Goal: Task Accomplishment & Management: Manage account settings

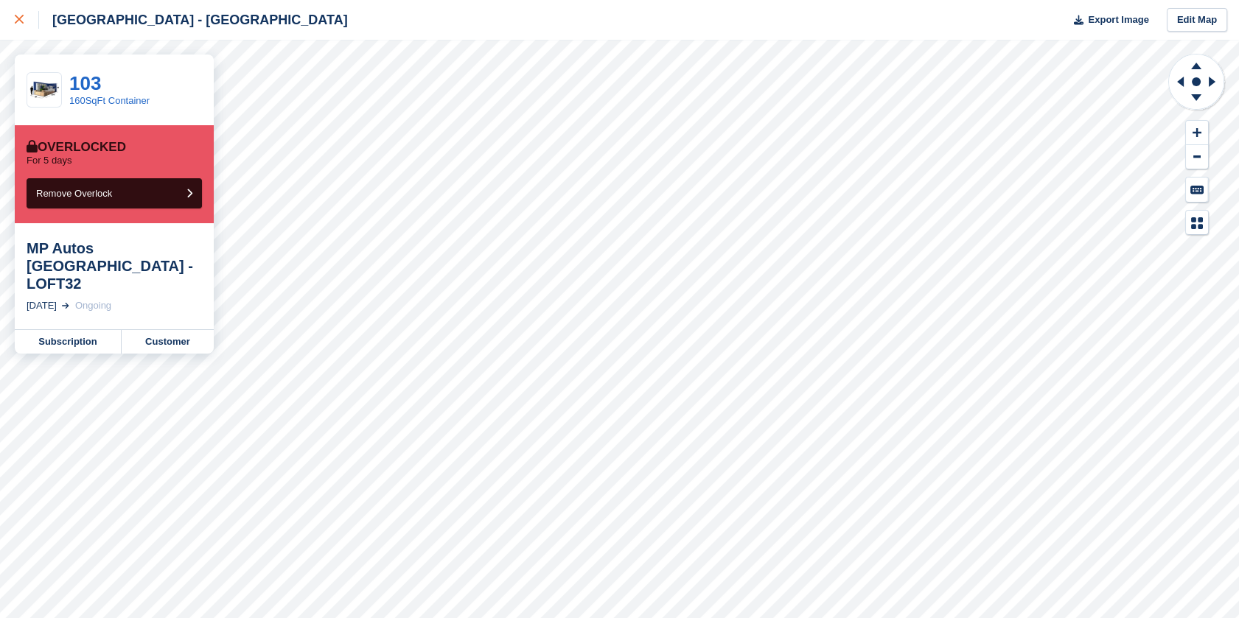
click at [18, 24] on div at bounding box center [27, 20] width 24 height 18
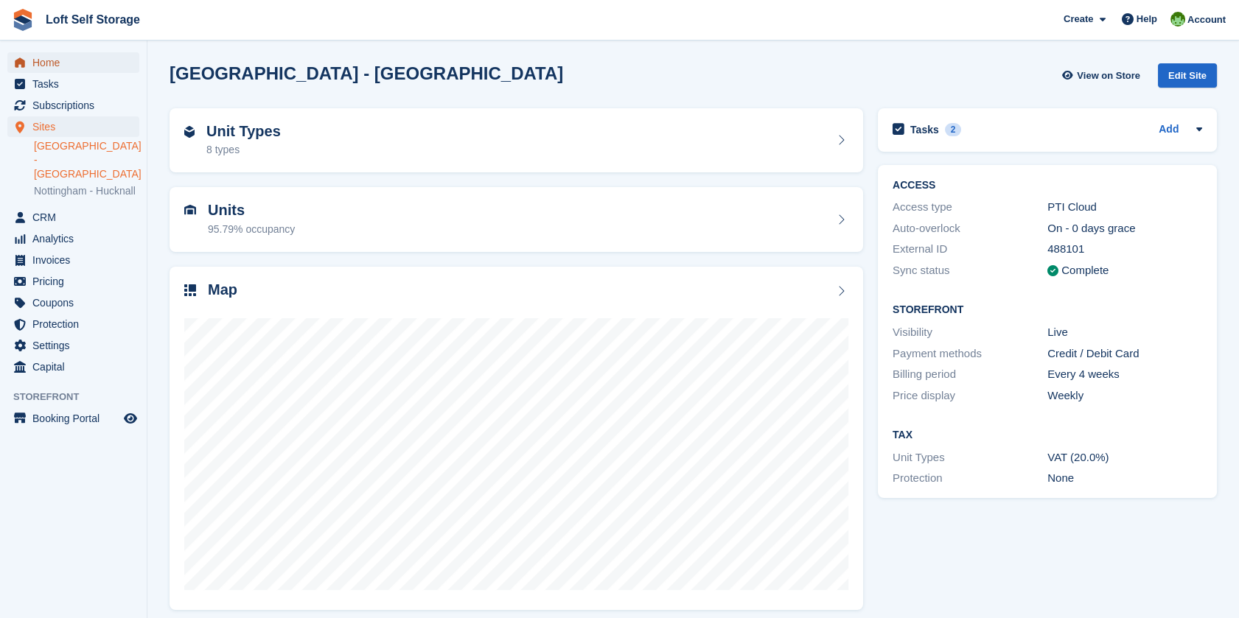
click at [50, 57] on span "Home" at bounding box center [76, 62] width 88 height 21
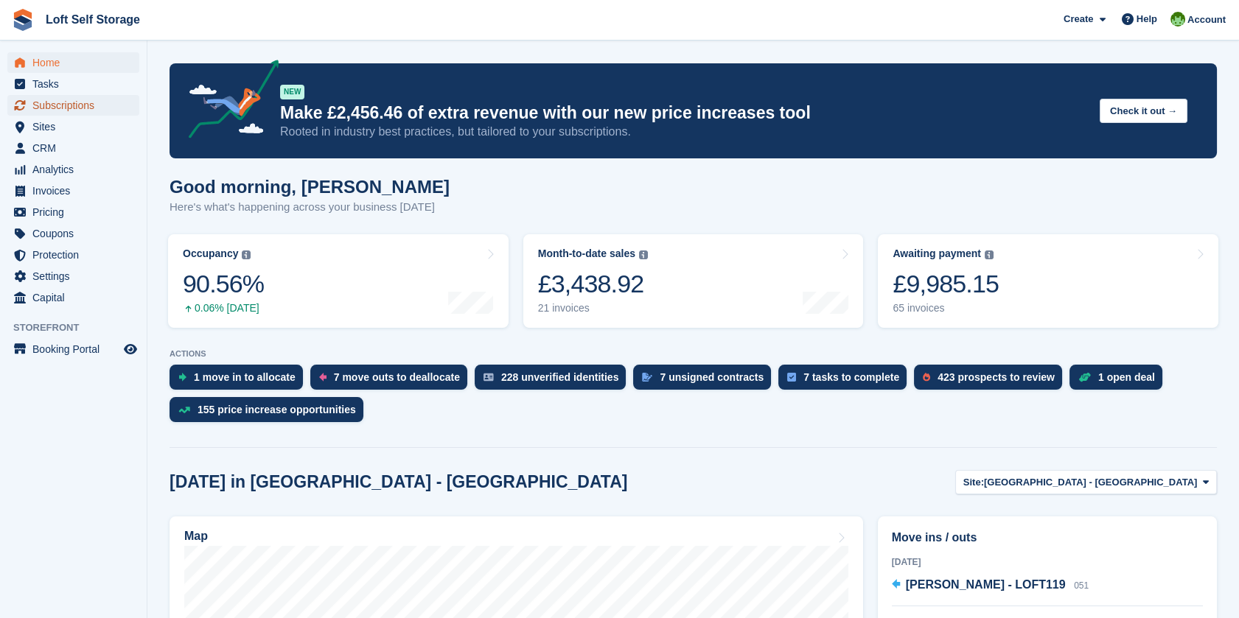
click at [71, 106] on span "Subscriptions" at bounding box center [76, 105] width 88 height 21
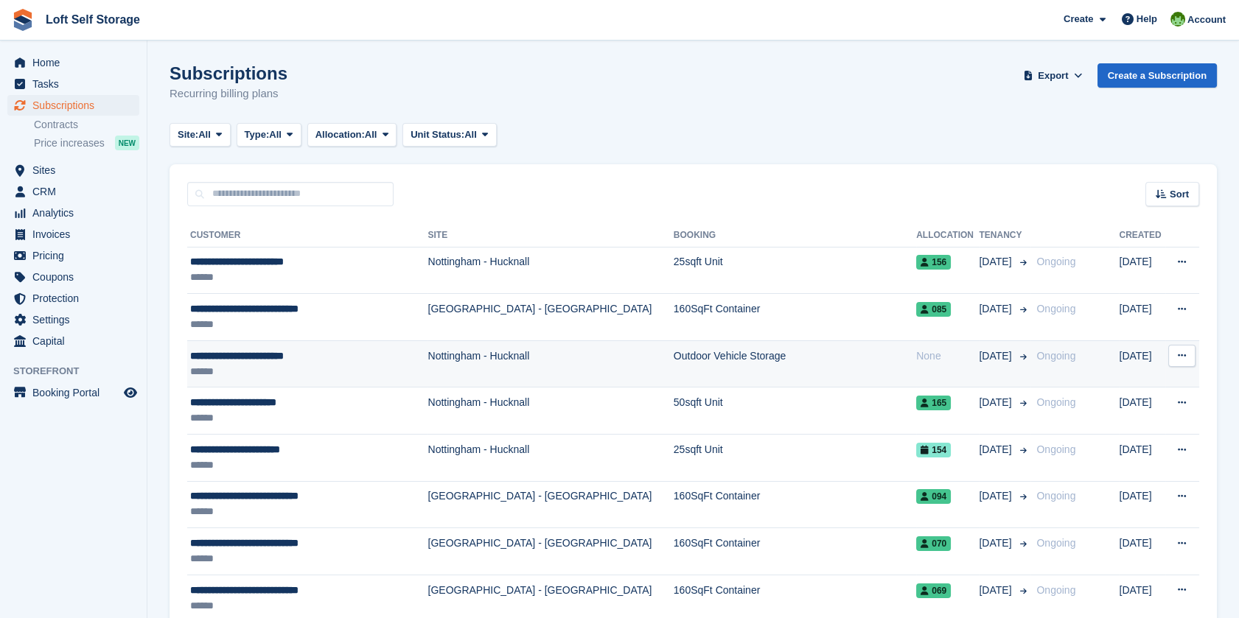
click at [248, 359] on div "**********" at bounding box center [298, 356] width 217 height 15
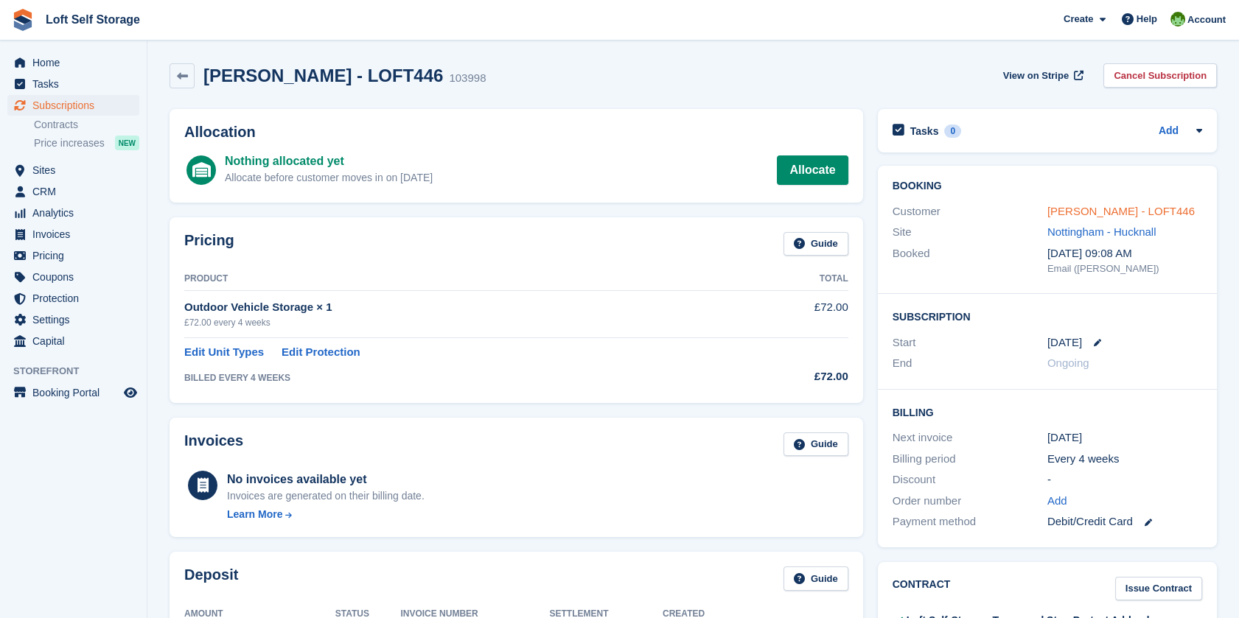
click at [1111, 212] on link "Thomas Flanagan - LOFT446" at bounding box center [1120, 211] width 147 height 13
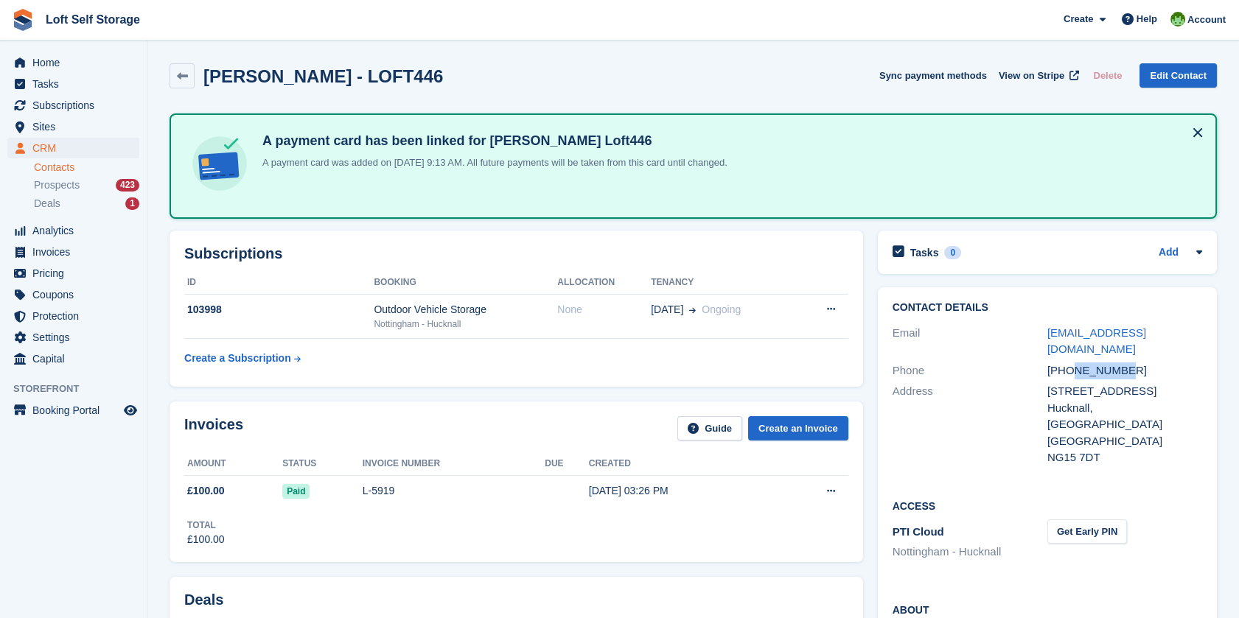
drag, startPoint x: 1122, startPoint y: 353, endPoint x: 1070, endPoint y: 355, distance: 51.6
click at [1070, 363] on div "+447532704132" at bounding box center [1124, 371] width 155 height 17
drag, startPoint x: 1070, startPoint y: 355, endPoint x: 1077, endPoint y: 363, distance: 10.5
click at [1077, 363] on div "Contact Details Email t3flanagan@sky.com Phone +447532704132 Address 91 Montagu…" at bounding box center [1047, 385] width 339 height 196
click at [1069, 363] on div "+447532704132" at bounding box center [1124, 371] width 155 height 17
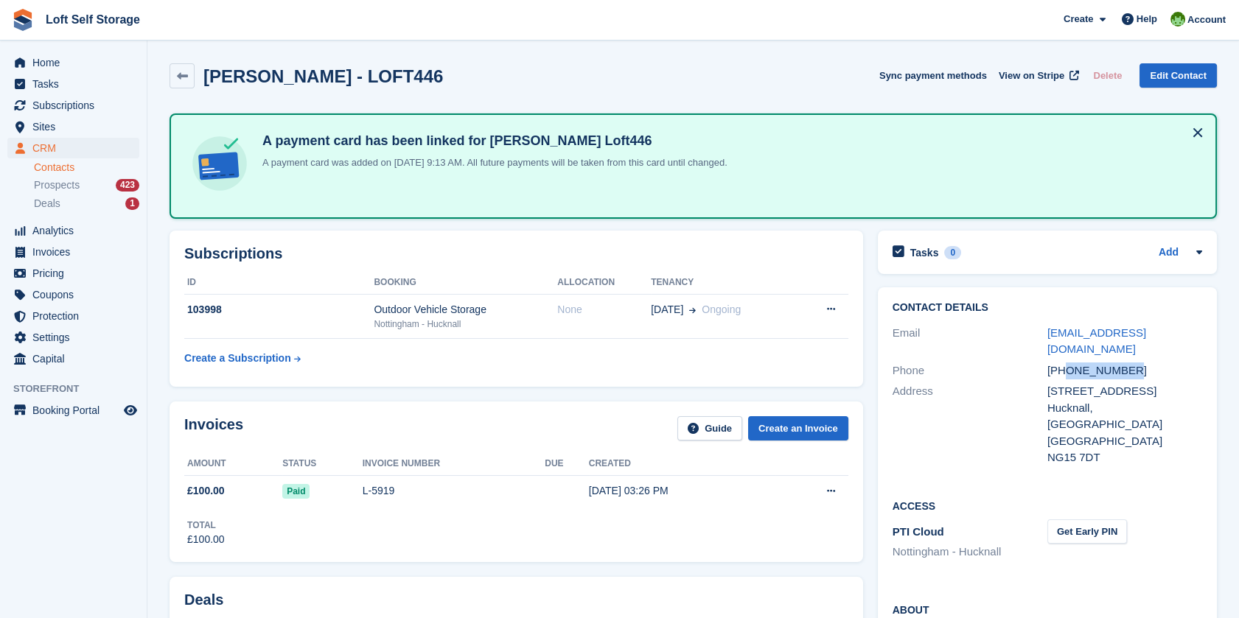
drag, startPoint x: 1067, startPoint y: 352, endPoint x: 1126, endPoint y: 351, distance: 59.0
click at [1126, 363] on div "+447532704132" at bounding box center [1124, 371] width 155 height 17
copy div "7532704132"
drag, startPoint x: 1153, startPoint y: 334, endPoint x: 1046, endPoint y: 330, distance: 106.9
click at [1046, 330] on div "Email t3flanagan@sky.com" at bounding box center [1048, 342] width 310 height 38
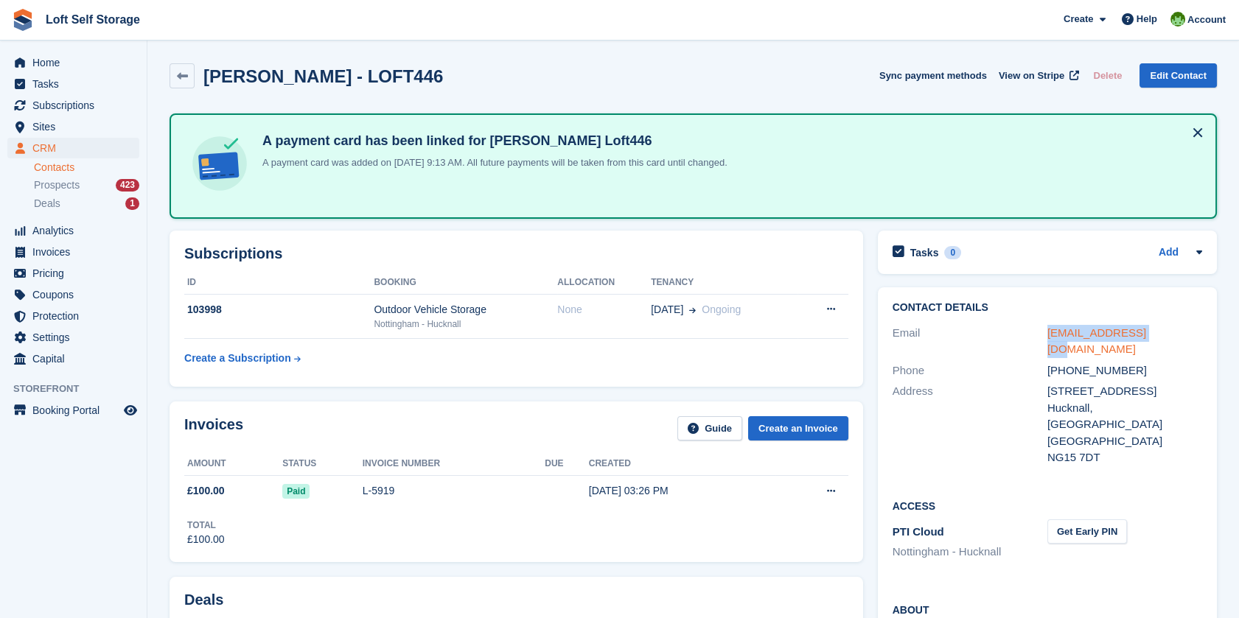
drag, startPoint x: 1046, startPoint y: 330, endPoint x: 1059, endPoint y: 330, distance: 13.3
copy div "t3flanagan@sky.com"
click at [65, 272] on span "Pricing" at bounding box center [76, 273] width 88 height 21
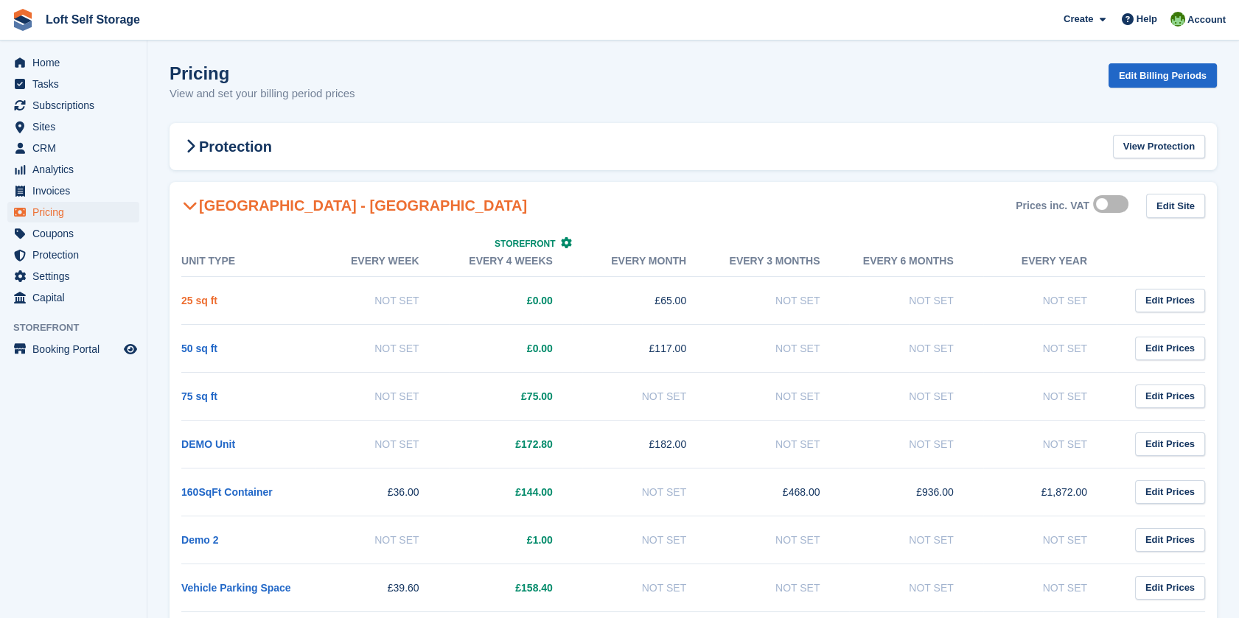
click at [203, 296] on link "25 sq ft" at bounding box center [199, 301] width 36 height 12
click at [60, 206] on span "Pricing" at bounding box center [76, 212] width 88 height 21
click at [189, 211] on icon at bounding box center [190, 205] width 15 height 15
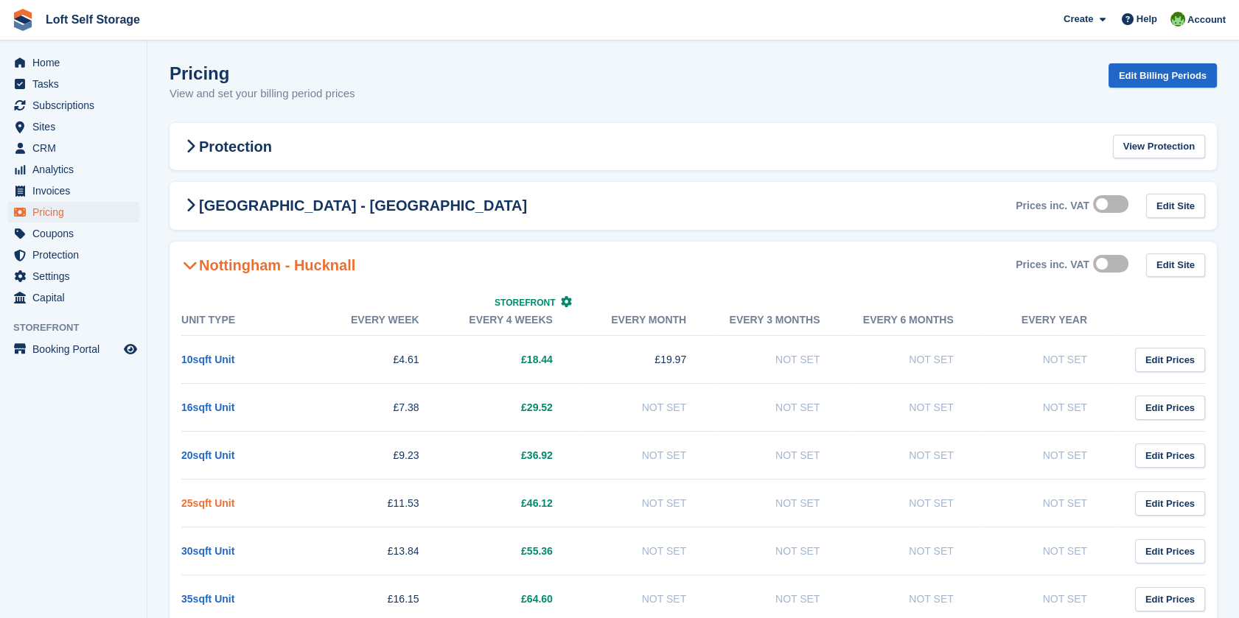
click at [221, 501] on link "25sqft Unit" at bounding box center [207, 504] width 53 height 12
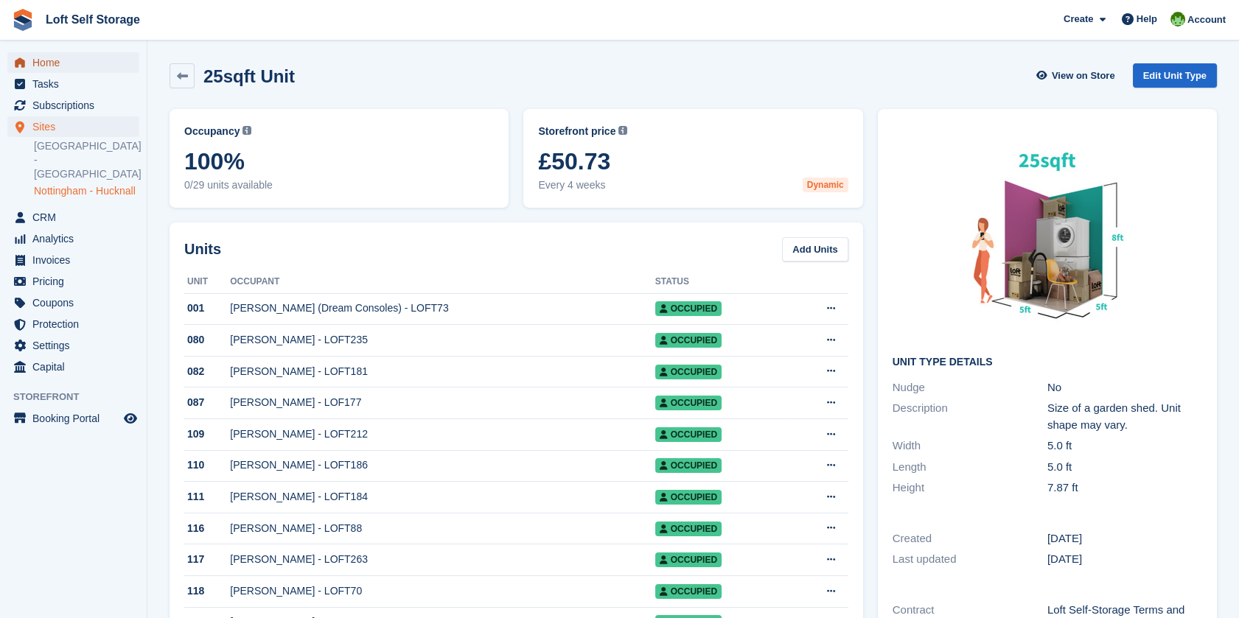
click at [41, 62] on span "Home" at bounding box center [76, 62] width 88 height 21
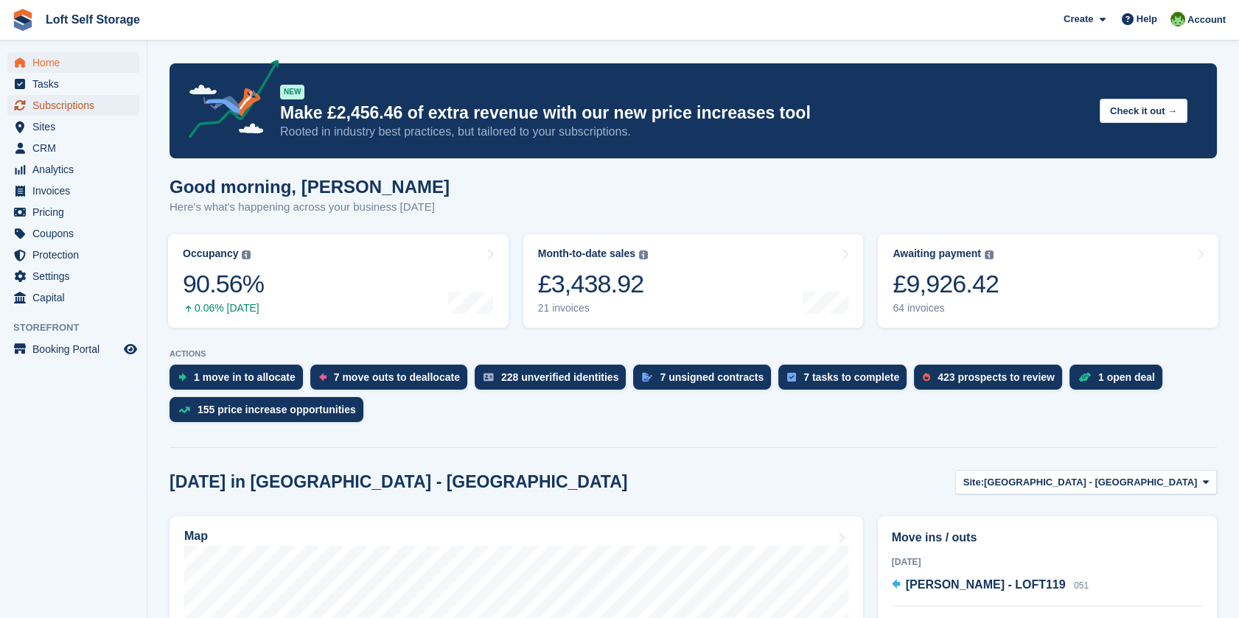
click at [77, 112] on span "Subscriptions" at bounding box center [76, 105] width 88 height 21
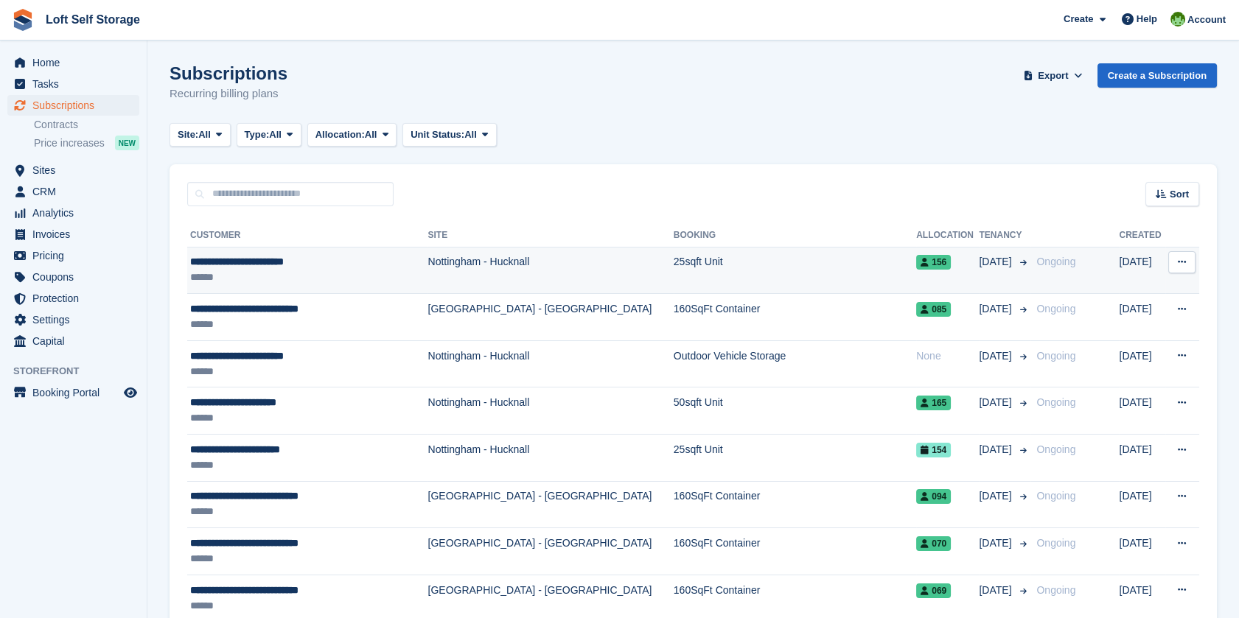
click at [294, 260] on div "**********" at bounding box center [298, 261] width 217 height 15
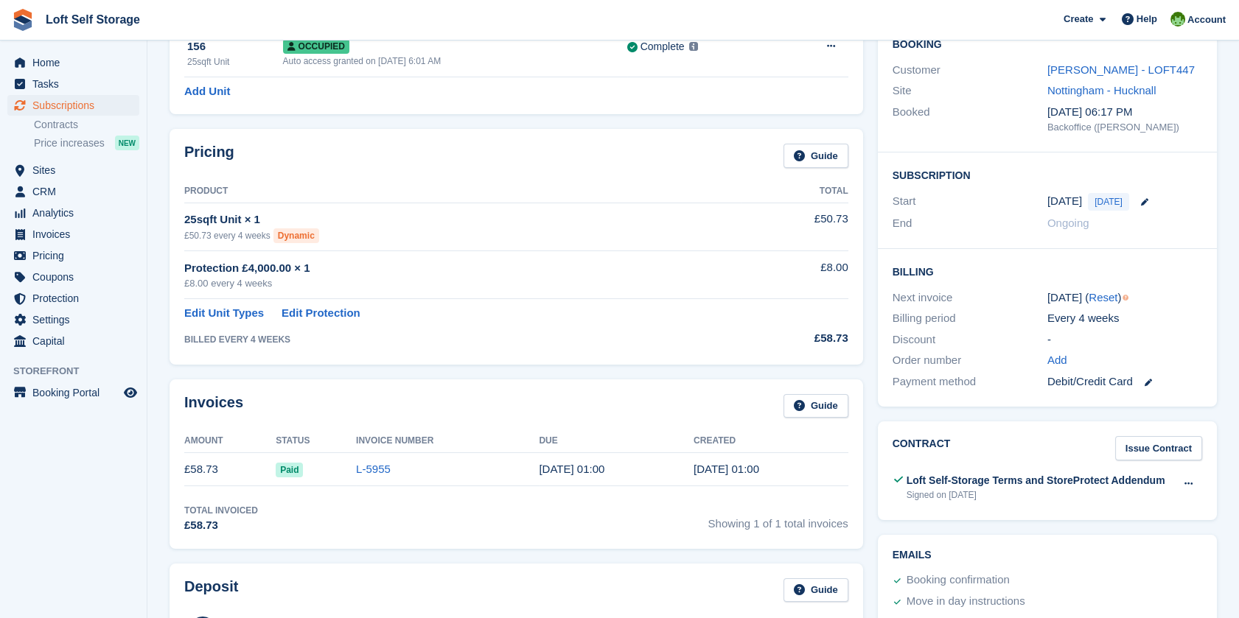
scroll to position [164, 0]
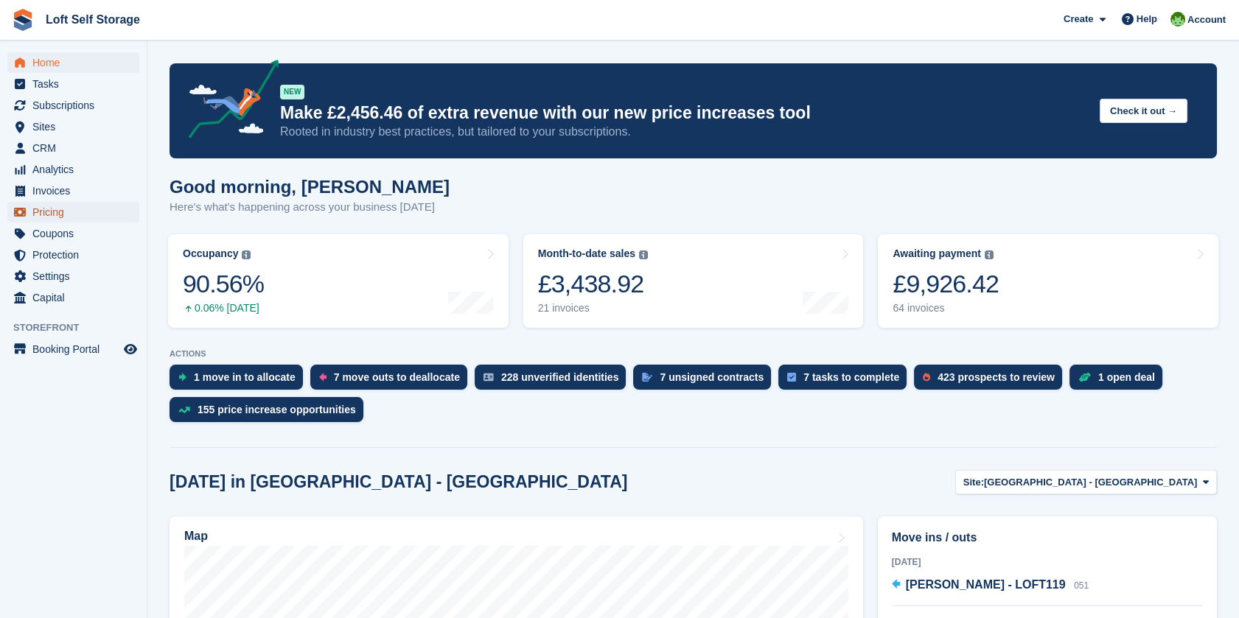
click at [59, 203] on span "Pricing" at bounding box center [76, 212] width 88 height 21
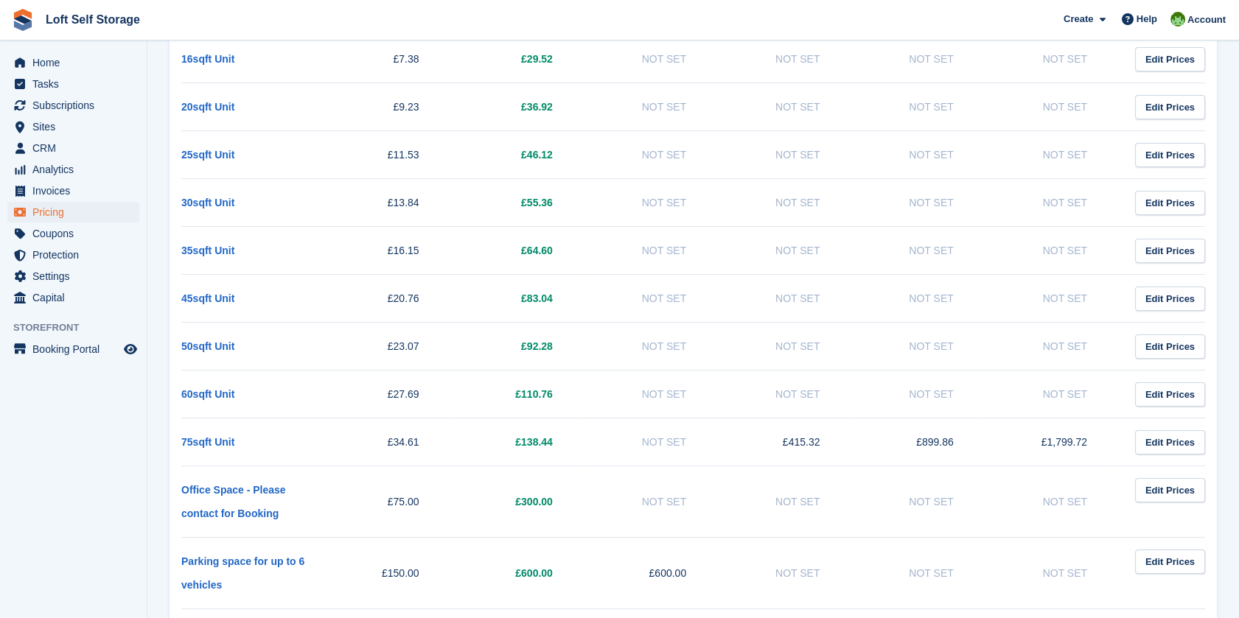
scroll to position [164, 0]
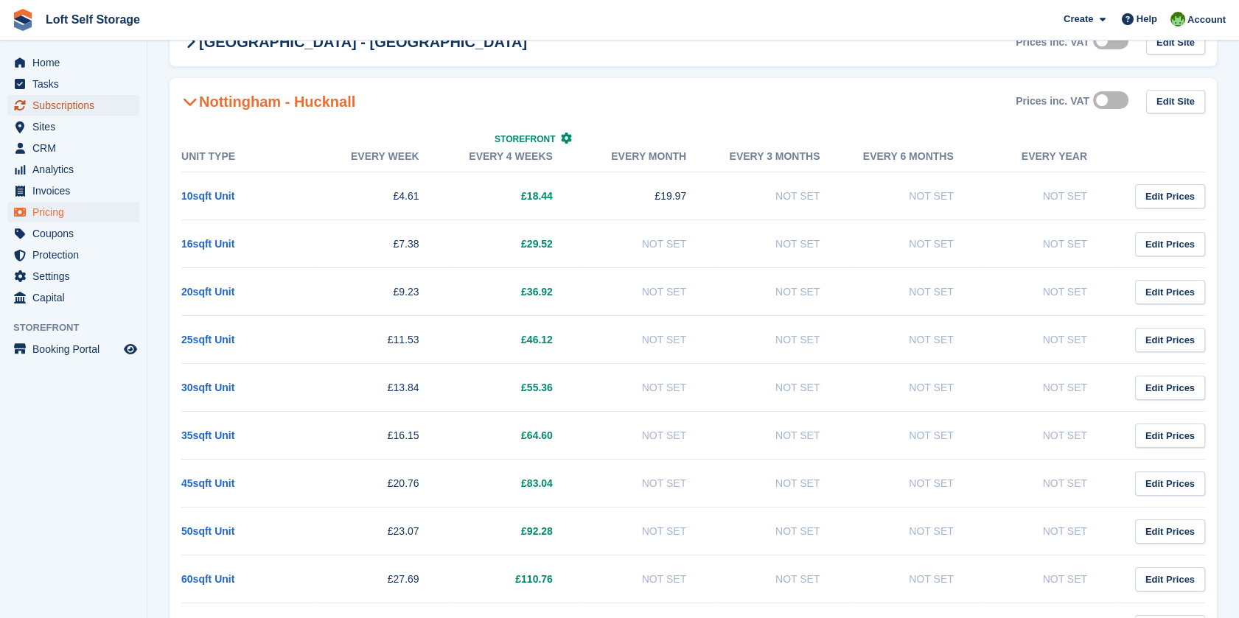
click at [80, 105] on span "Subscriptions" at bounding box center [76, 105] width 88 height 21
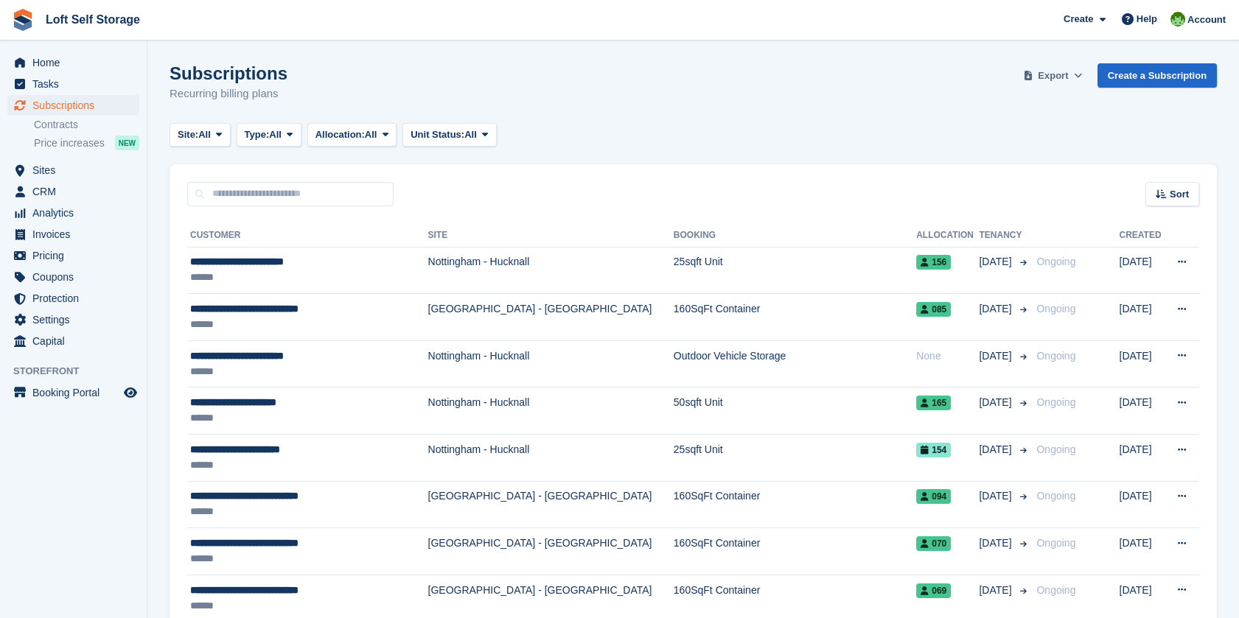
click at [1082, 74] on icon at bounding box center [1078, 76] width 8 height 10
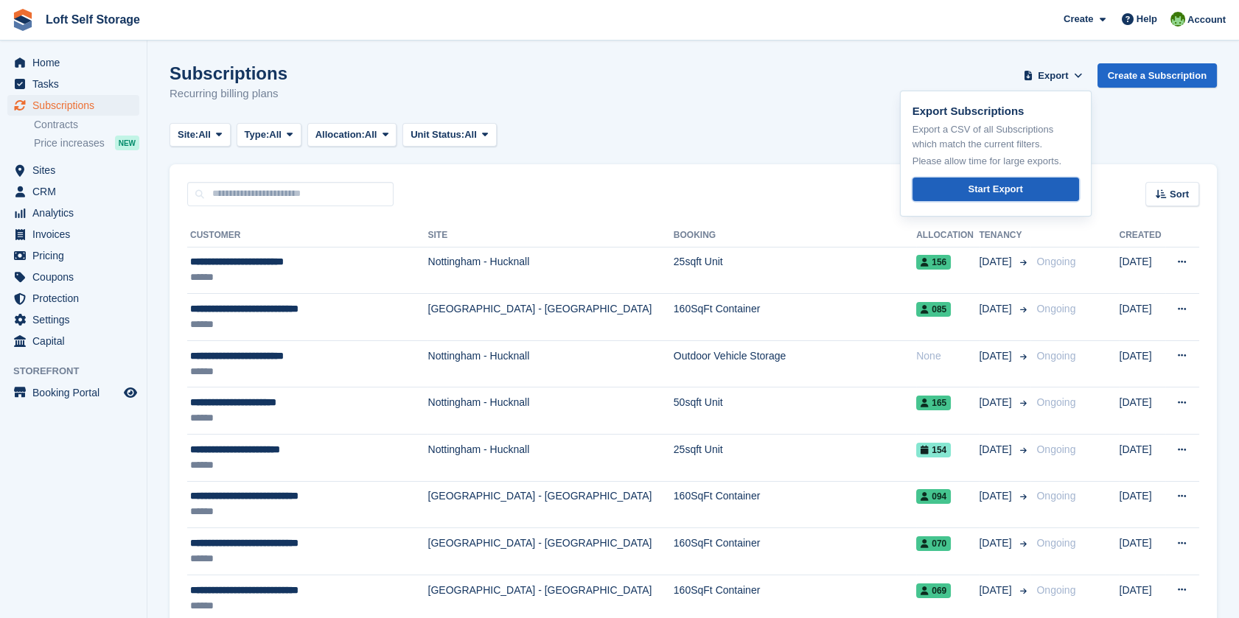
click at [1050, 178] on link "Start Export" at bounding box center [995, 190] width 167 height 24
click at [55, 161] on span "Sites" at bounding box center [76, 170] width 88 height 21
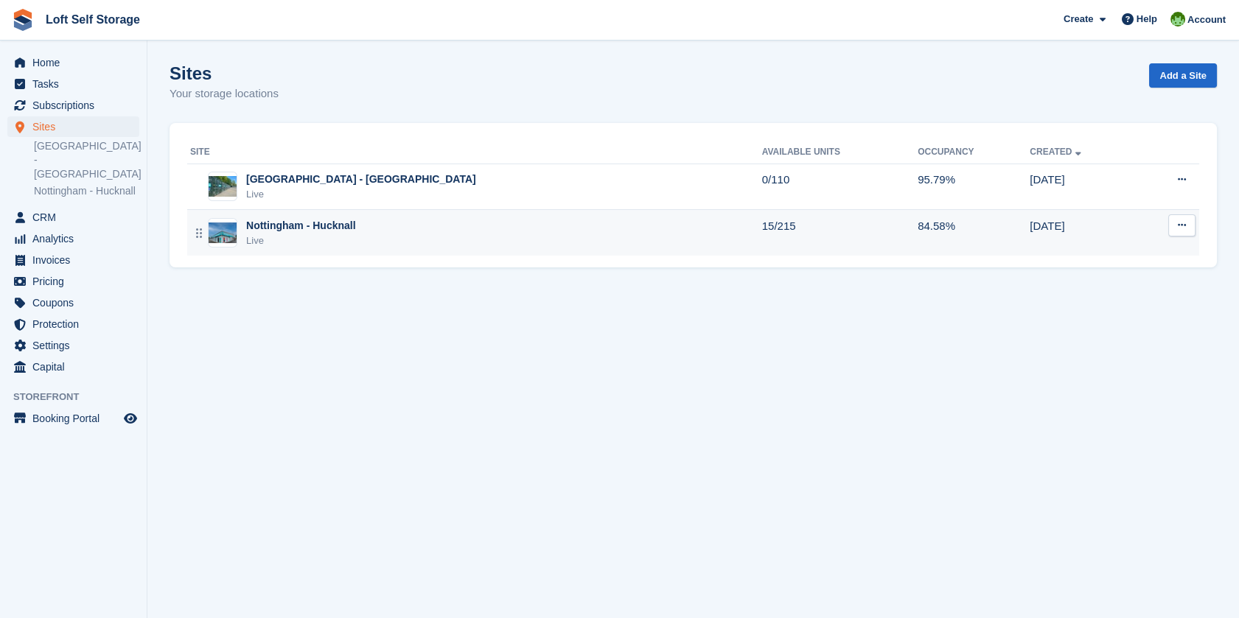
click at [323, 231] on div "Nottingham - Hucknall" at bounding box center [301, 225] width 110 height 15
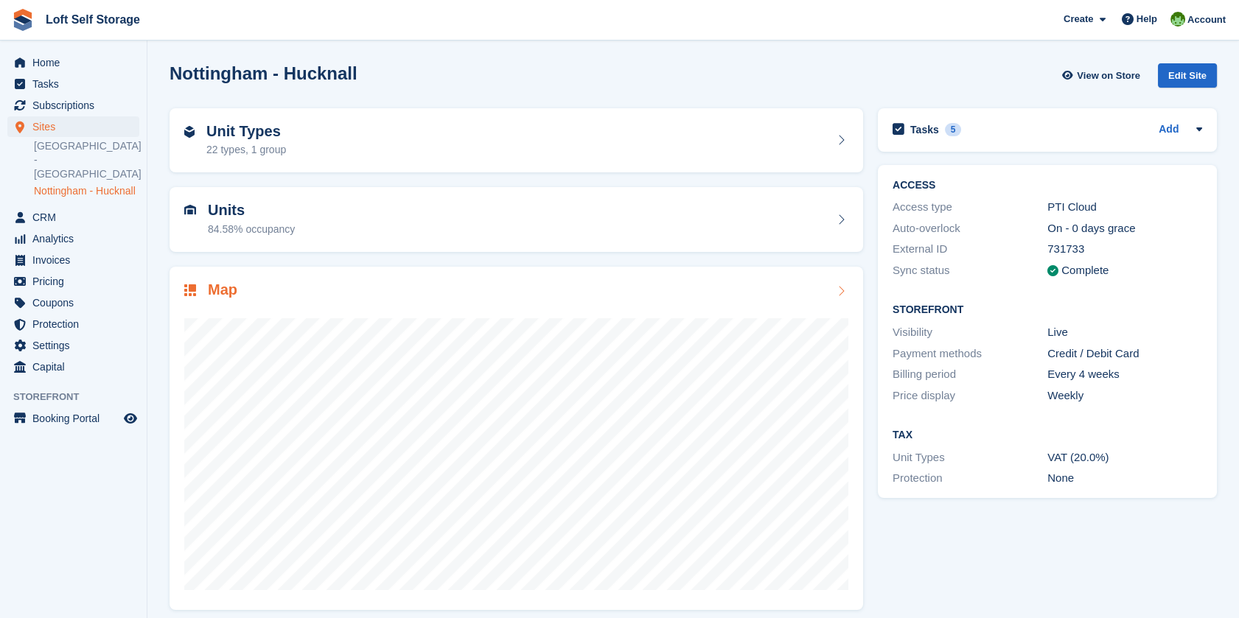
click at [270, 301] on div at bounding box center [516, 448] width 664 height 295
